Goal: Information Seeking & Learning: Find specific page/section

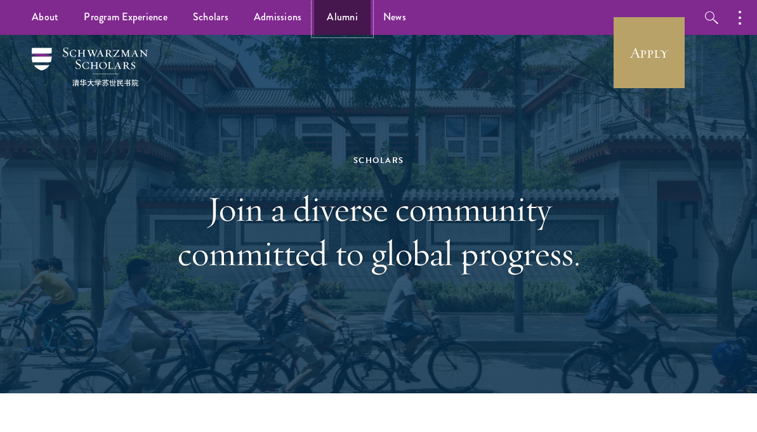
click at [351, 15] on link "Alumni" at bounding box center [342, 17] width 56 height 35
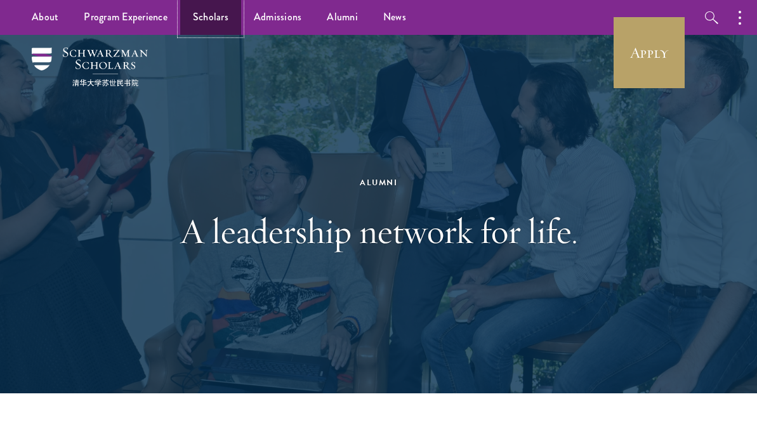
click at [204, 16] on link "Scholars" at bounding box center [210, 17] width 61 height 35
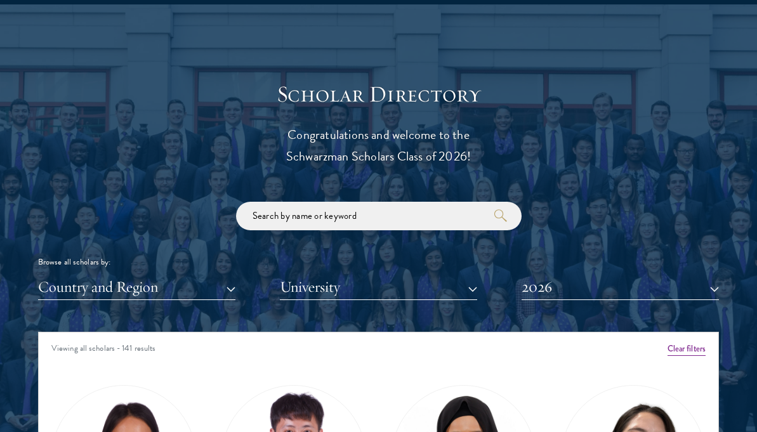
scroll to position [1326, 0]
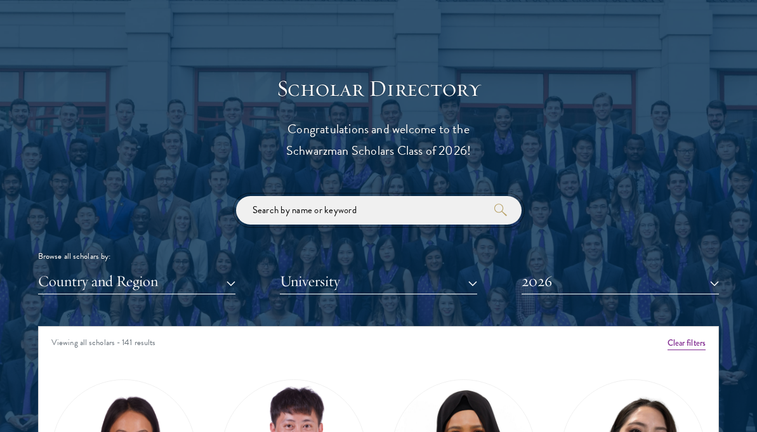
click at [303, 208] on input "search" at bounding box center [379, 210] width 286 height 29
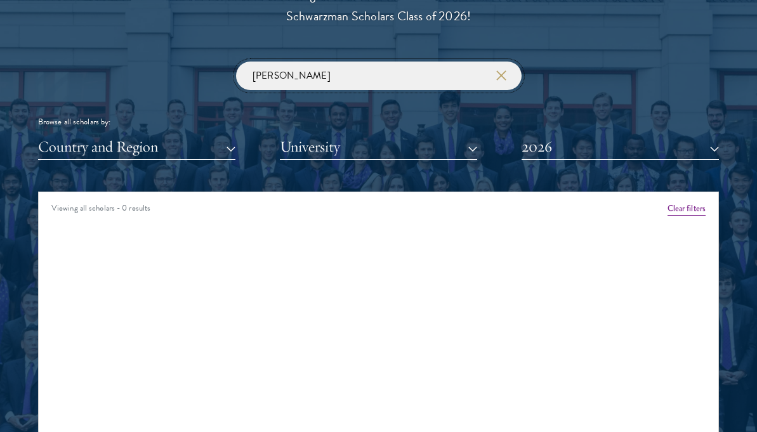
scroll to position [1463, 0]
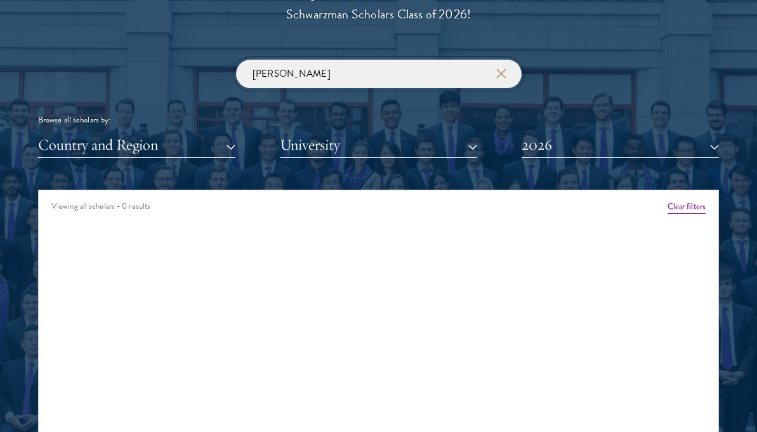
type input "[PERSON_NAME]"
click button "submit" at bounding box center [0, 0] width 0 height 0
click at [366, 148] on button "University" at bounding box center [378, 145] width 197 height 26
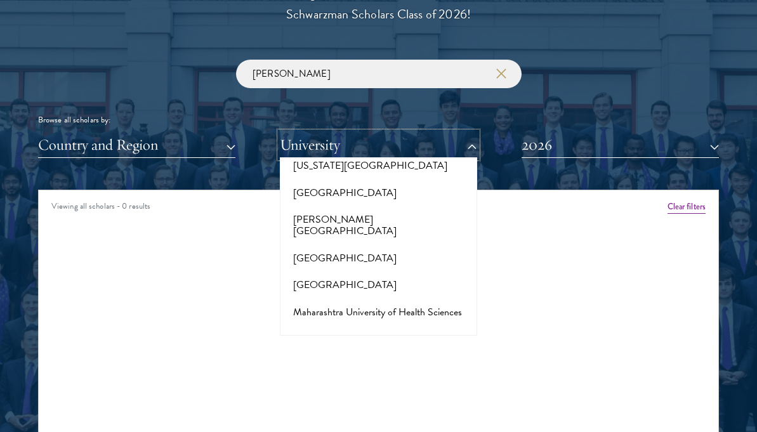
scroll to position [4913, 0]
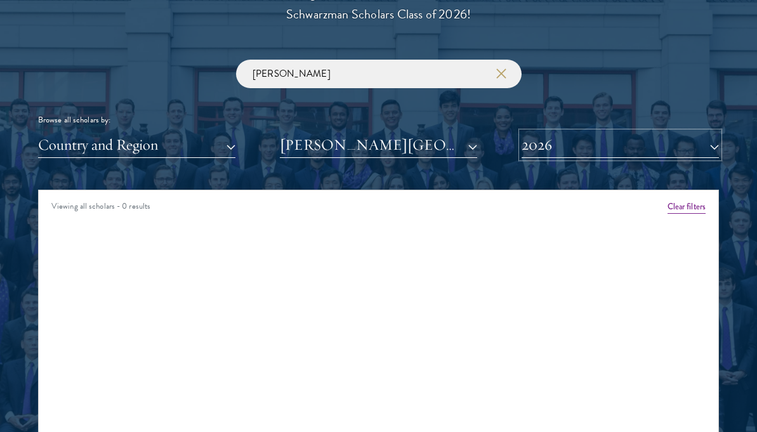
click at [584, 145] on button "2026" at bounding box center [620, 145] width 197 height 26
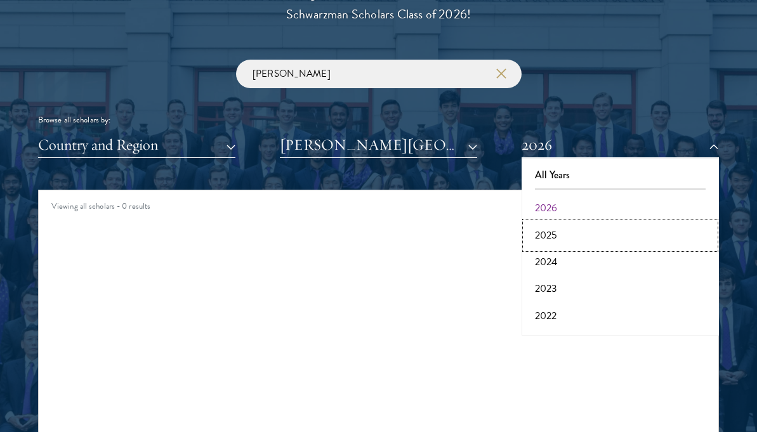
click at [579, 237] on button "2025" at bounding box center [620, 235] width 190 height 27
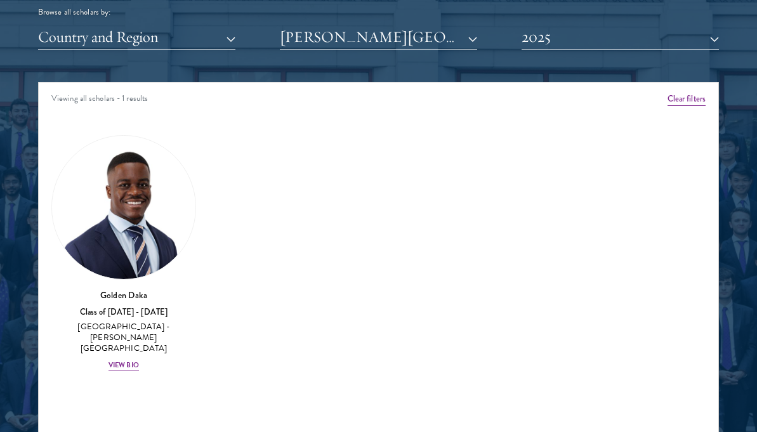
scroll to position [1572, 0]
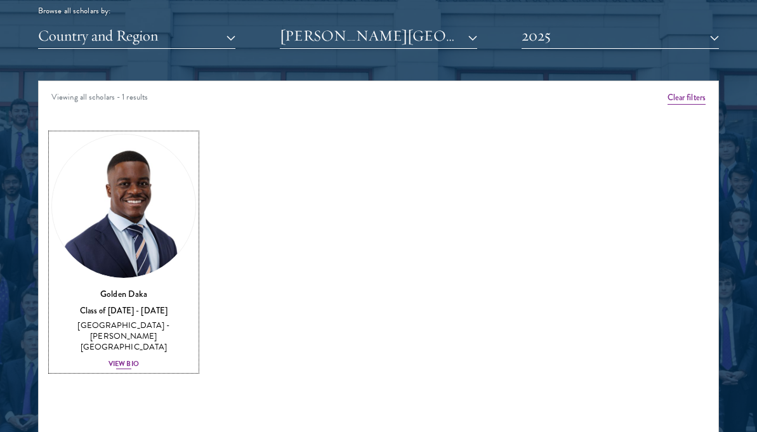
click at [153, 292] on h3 "Golden Daka" at bounding box center [123, 293] width 145 height 13
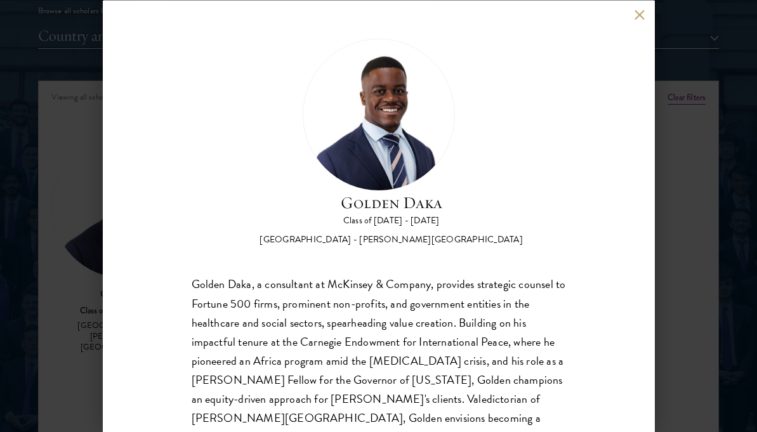
click at [376, 333] on div "Golden Daka, a consultant at McKinsey & Company, provides strategic counsel to …" at bounding box center [379, 370] width 374 height 190
click at [371, 349] on div "Golden Daka, a consultant at McKinsey & Company, provides strategic counsel to …" at bounding box center [379, 370] width 374 height 190
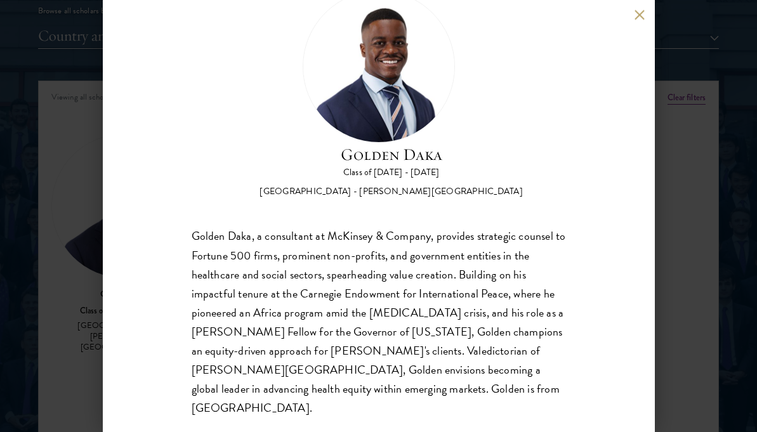
scroll to position [53, 0]
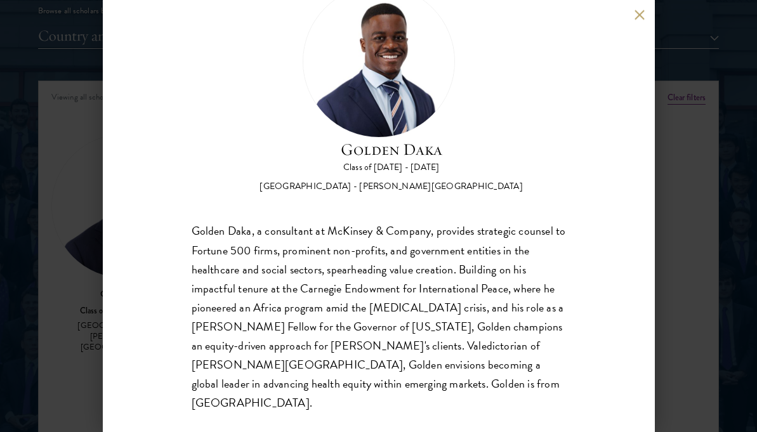
click at [677, 154] on div "Golden Daka Class of [DATE] - [DATE] [GEOGRAPHIC_DATA] - [PERSON_NAME][GEOGRAPH…" at bounding box center [378, 216] width 757 height 432
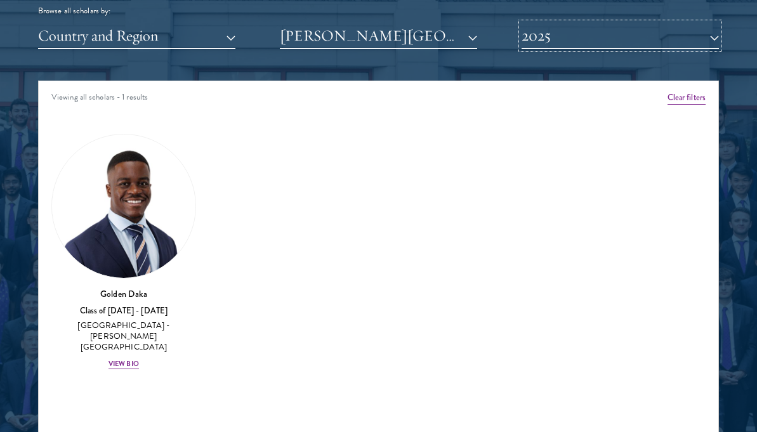
click at [613, 45] on button "2025" at bounding box center [620, 36] width 197 height 26
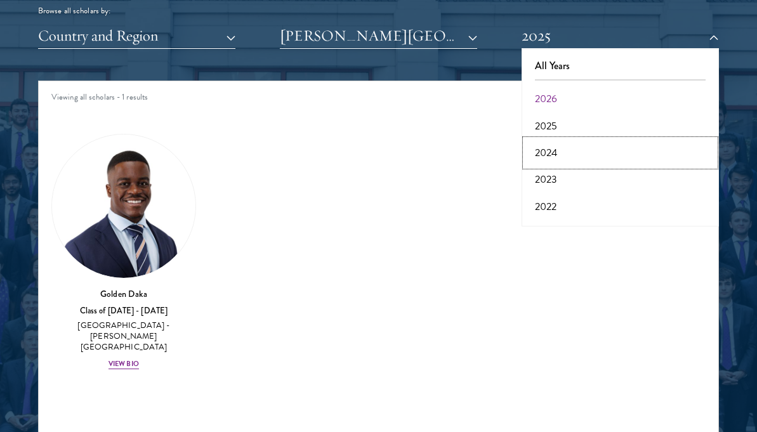
click at [583, 150] on button "2024" at bounding box center [620, 153] width 190 height 27
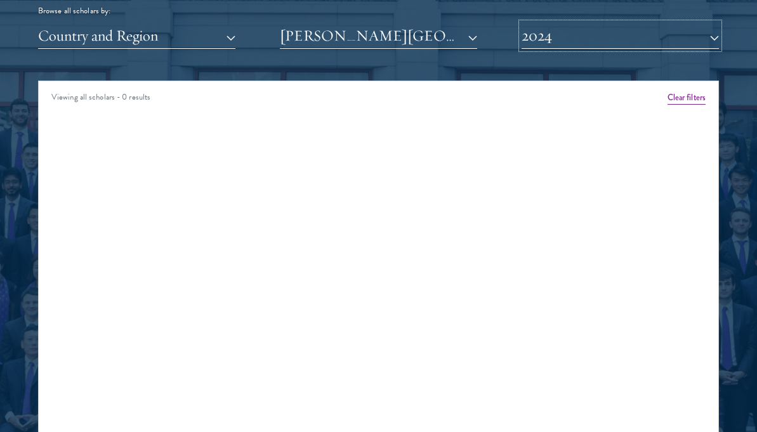
click at [584, 44] on button "2024" at bounding box center [620, 36] width 197 height 26
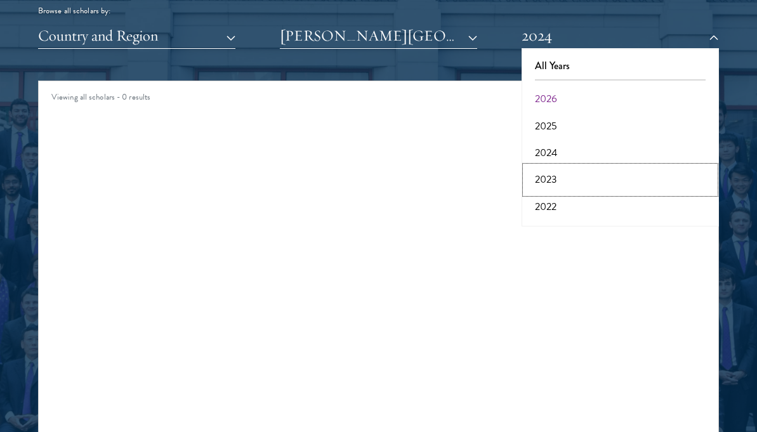
click at [574, 176] on button "2023" at bounding box center [620, 179] width 190 height 27
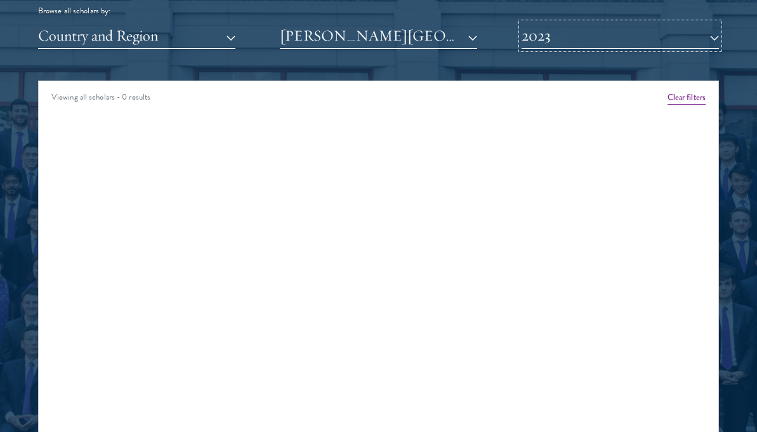
click at [585, 30] on button "2023" at bounding box center [620, 36] width 197 height 26
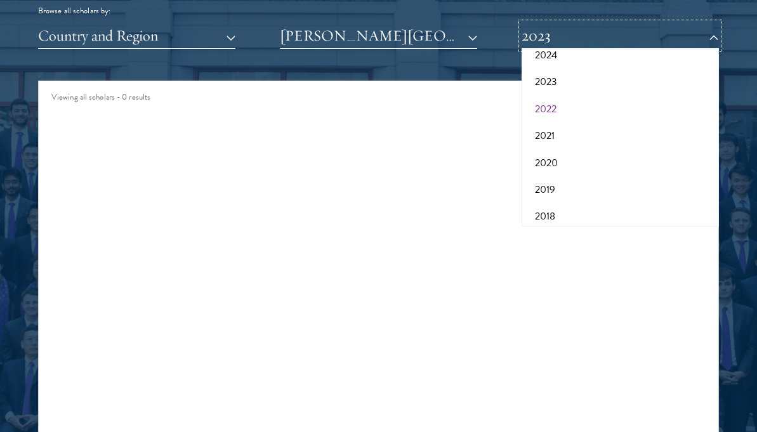
scroll to position [99, 0]
click at [570, 180] on button "2019" at bounding box center [620, 188] width 190 height 27
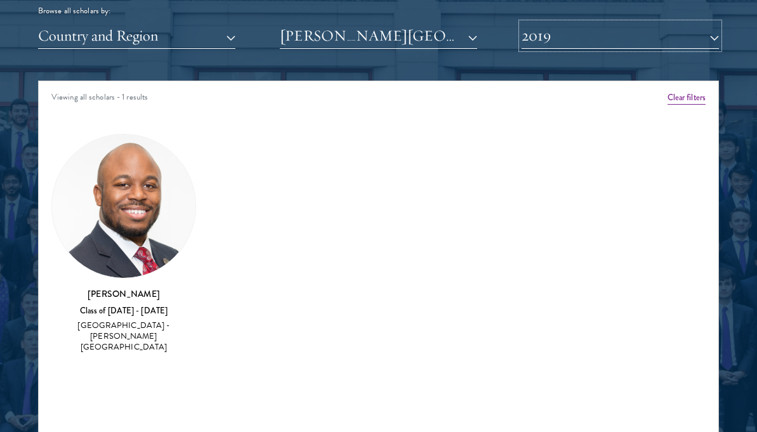
click at [568, 46] on button "2019" at bounding box center [620, 36] width 197 height 26
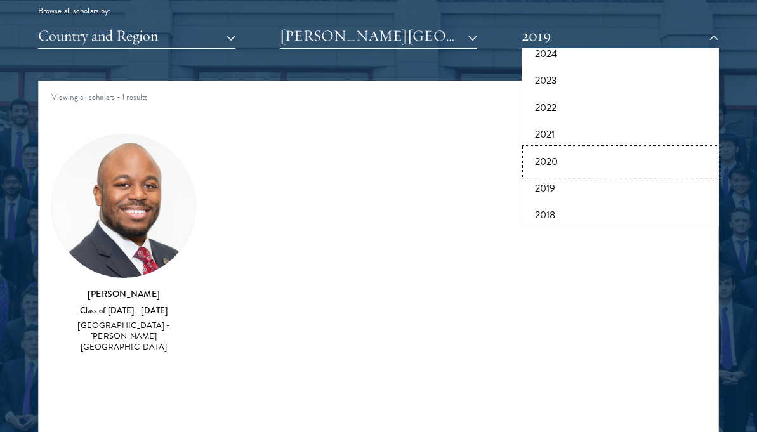
click at [553, 161] on button "2020" at bounding box center [620, 161] width 190 height 27
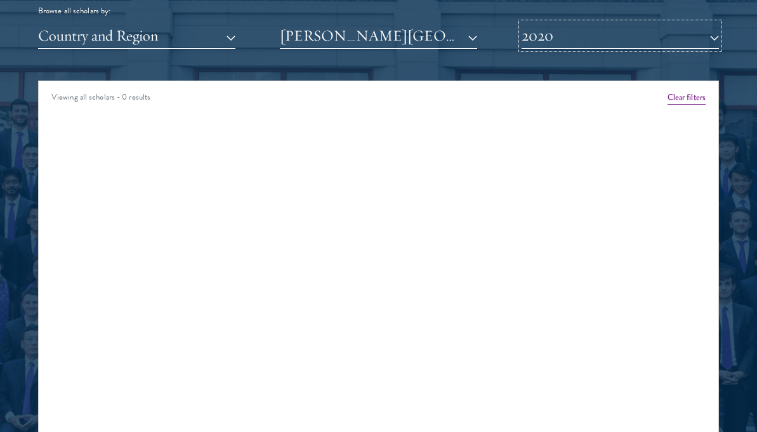
click at [560, 36] on button "2020" at bounding box center [620, 36] width 197 height 26
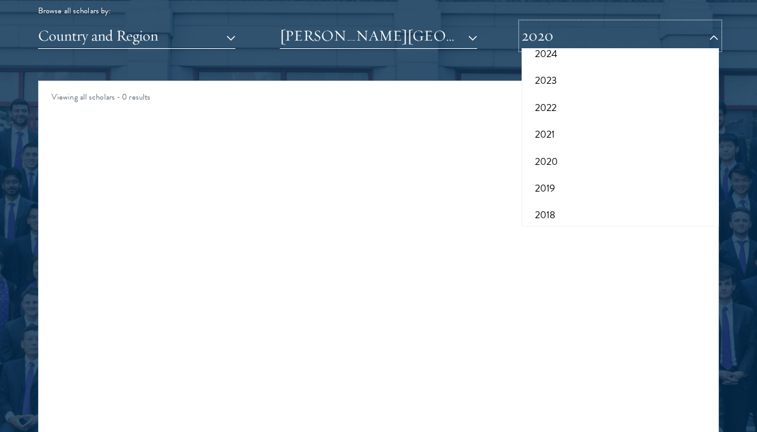
scroll to position [99, 0]
click at [550, 114] on button "2022" at bounding box center [620, 108] width 190 height 27
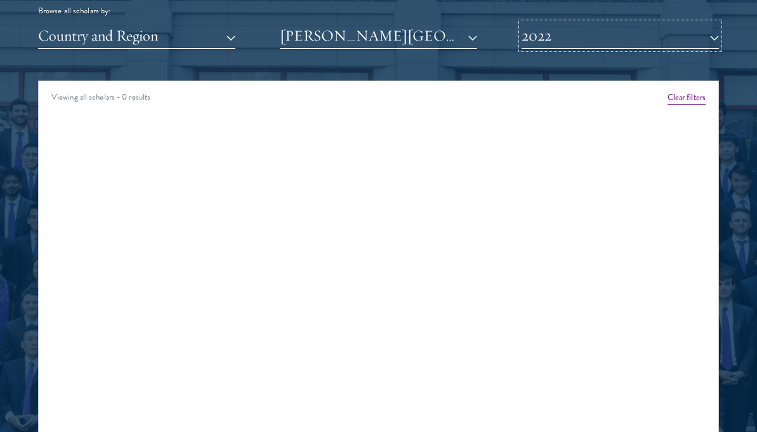
click at [551, 40] on button "2022" at bounding box center [620, 36] width 197 height 26
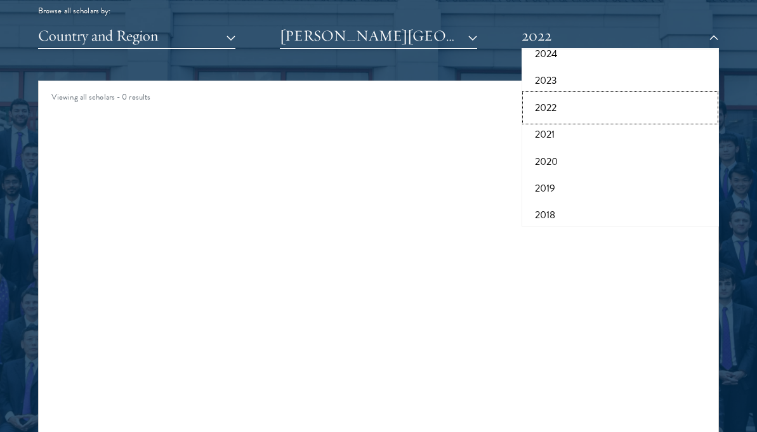
click at [551, 99] on button "2022" at bounding box center [620, 108] width 190 height 27
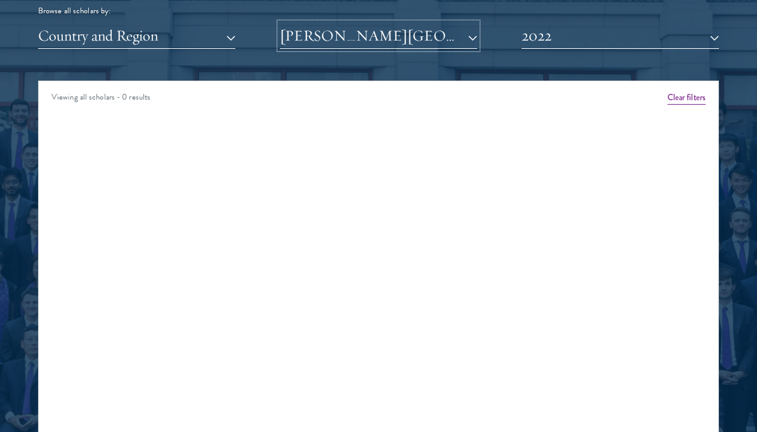
click at [428, 47] on button "[PERSON_NAME][GEOGRAPHIC_DATA]" at bounding box center [378, 36] width 197 height 26
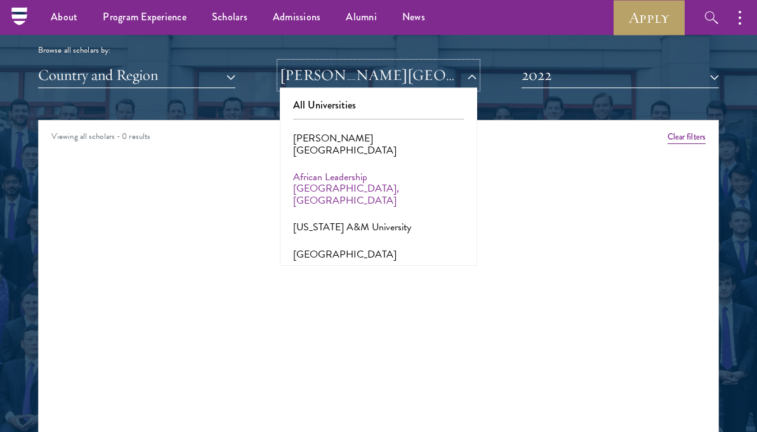
scroll to position [1529, 0]
